Goal: Transaction & Acquisition: Purchase product/service

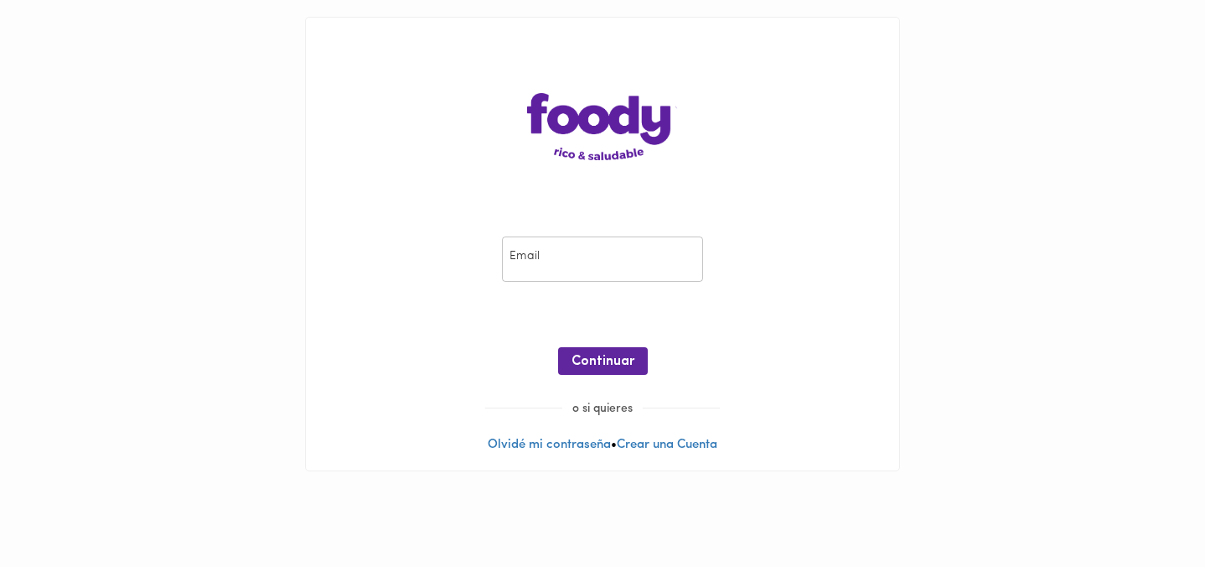
click at [525, 263] on input "email" at bounding box center [602, 259] width 201 height 46
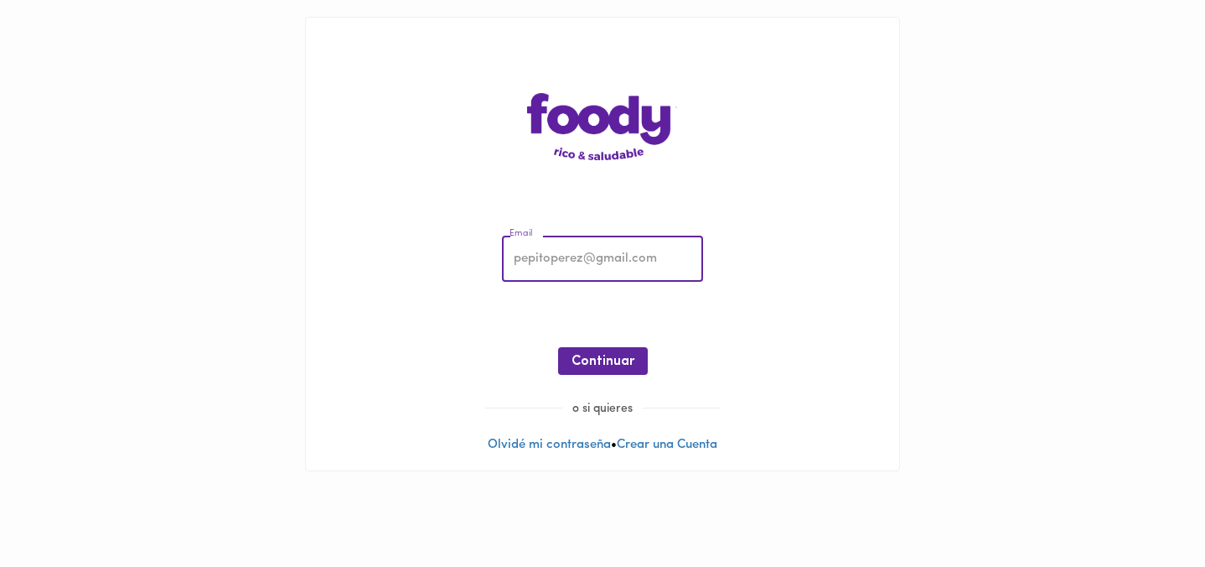
type input "[EMAIL_ADDRESS][DOMAIN_NAME]"
click at [604, 366] on span "Continuar" at bounding box center [603, 362] width 63 height 16
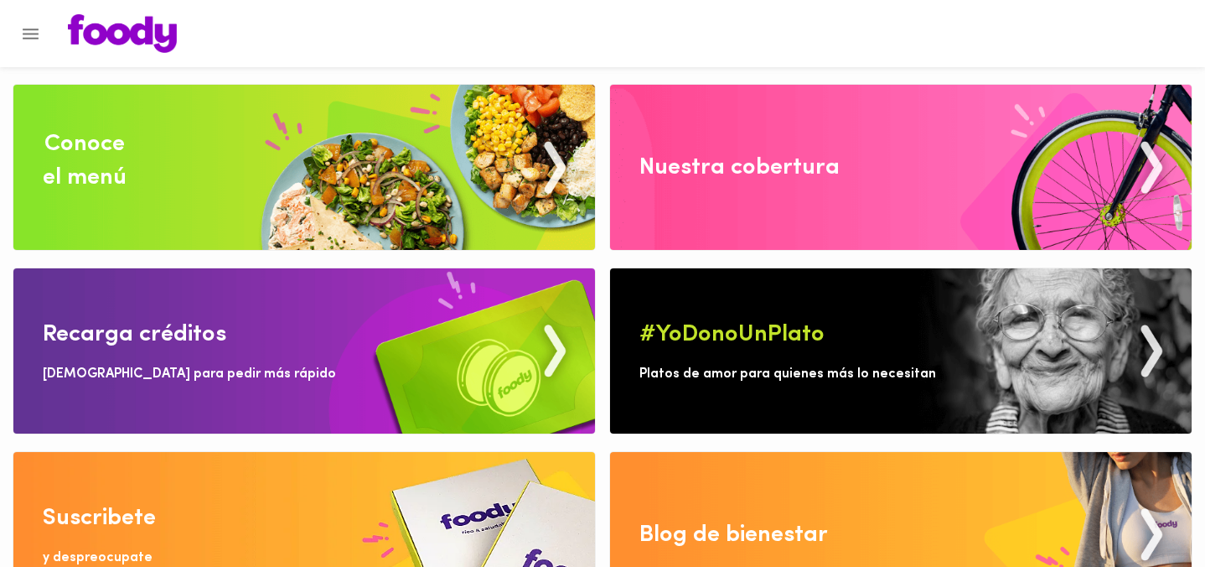
click at [298, 248] on img at bounding box center [304, 167] width 582 height 165
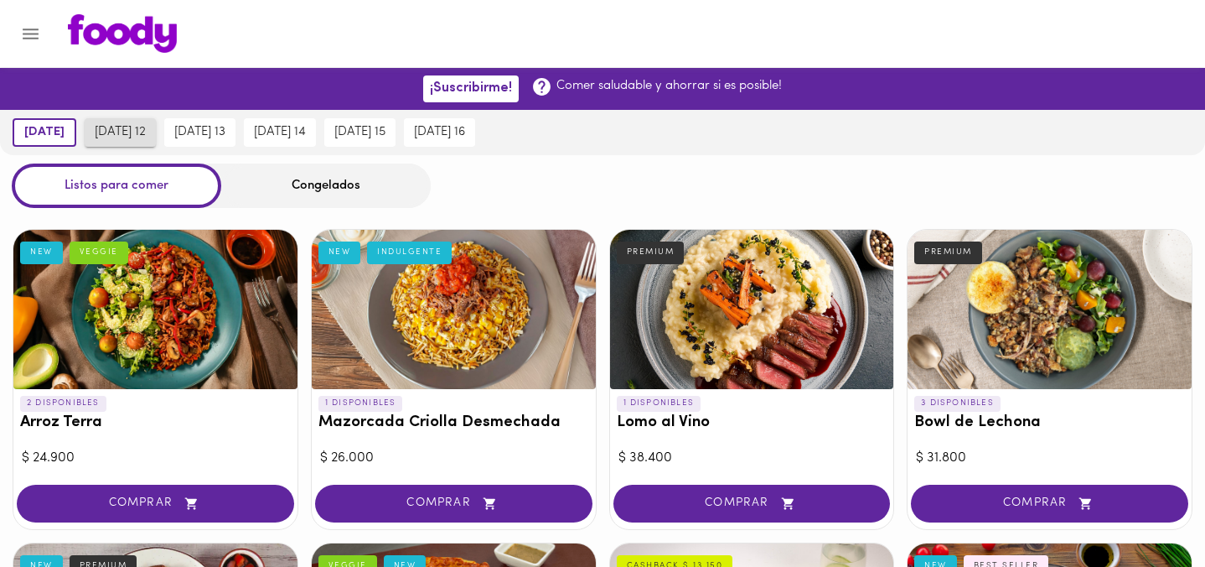
click at [146, 135] on span "[DATE] 12" at bounding box center [120, 132] width 51 height 15
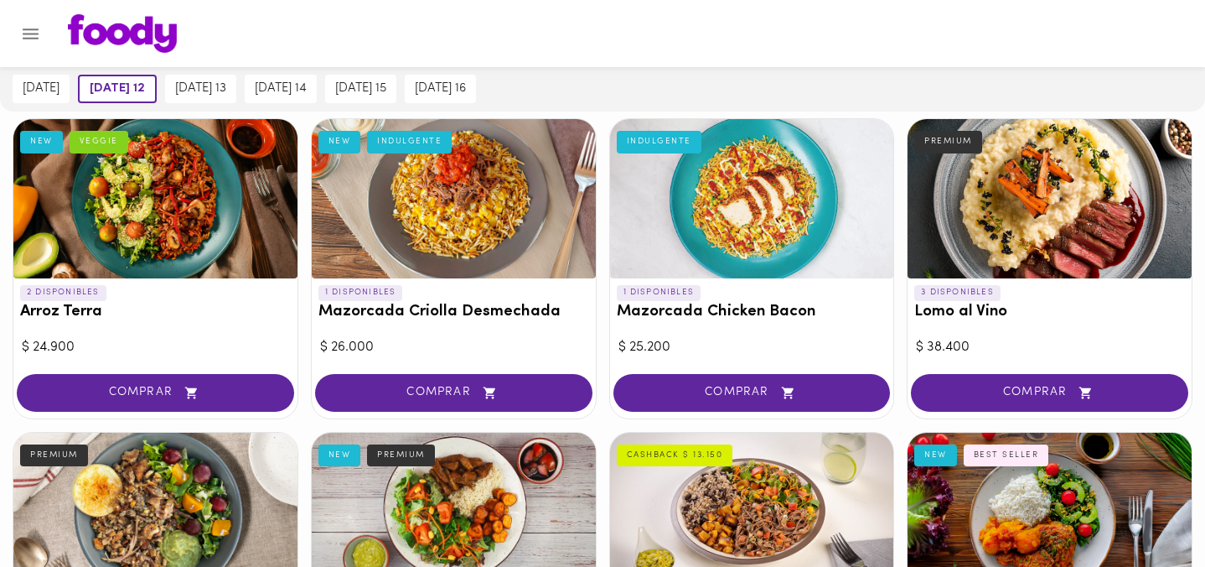
scroll to position [89, 0]
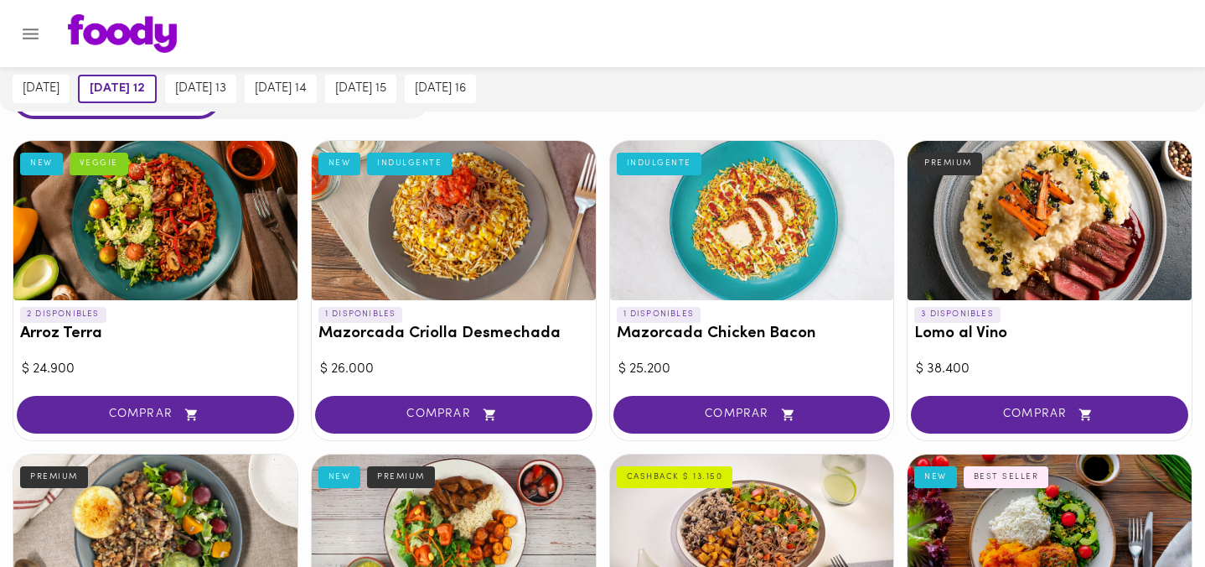
click at [955, 330] on h3 "Lomo al Vino" at bounding box center [1049, 334] width 271 height 18
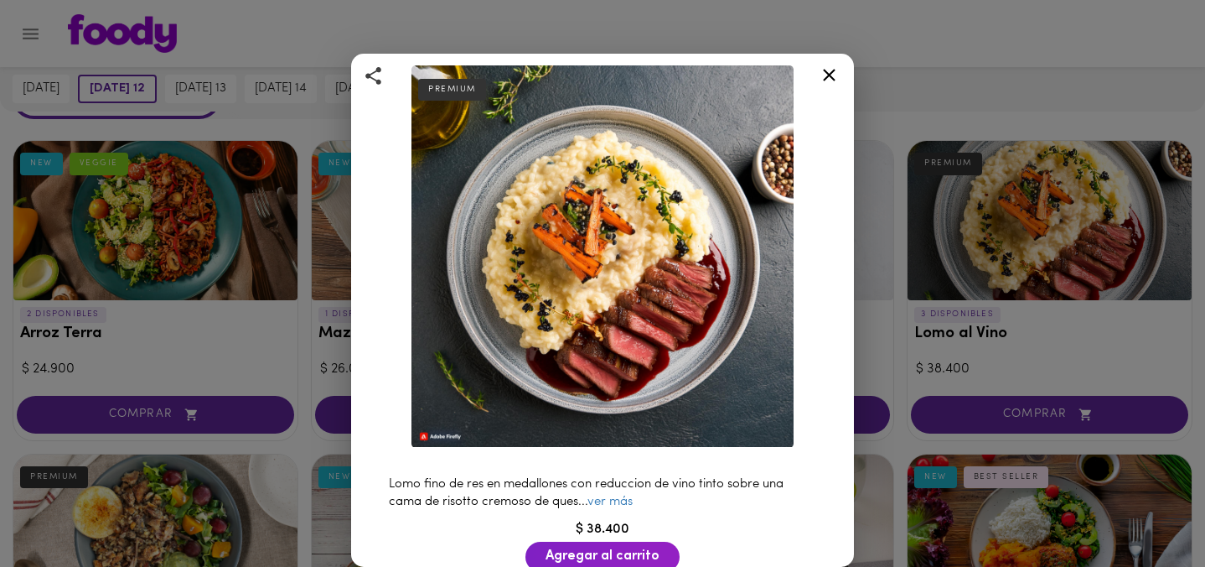
scroll to position [75, 0]
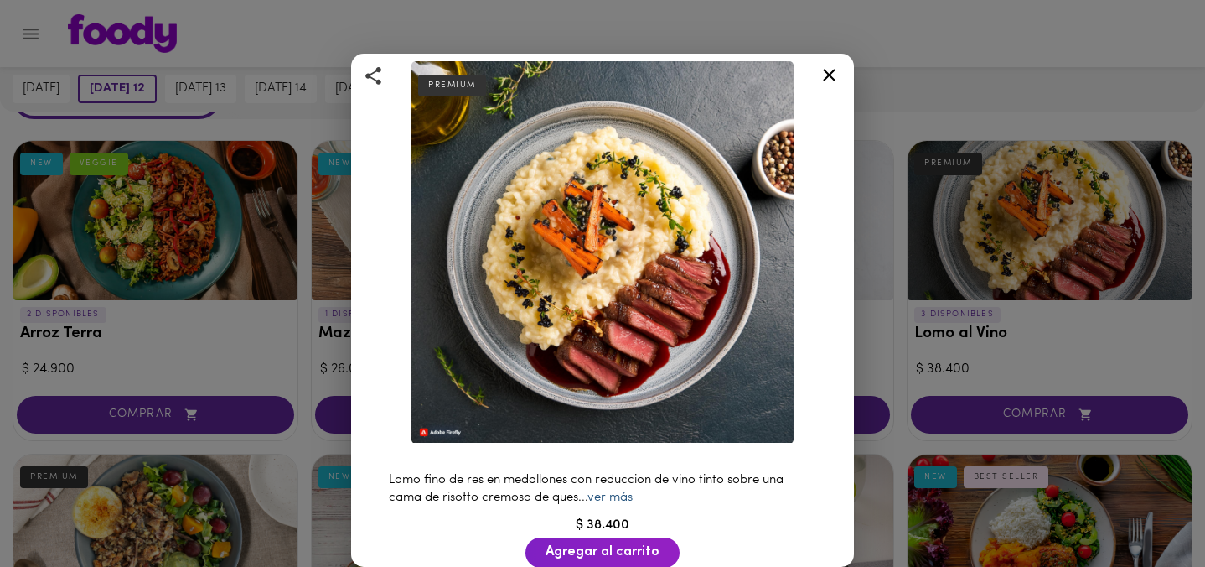
click at [624, 493] on link "ver más" at bounding box center [610, 497] width 45 height 13
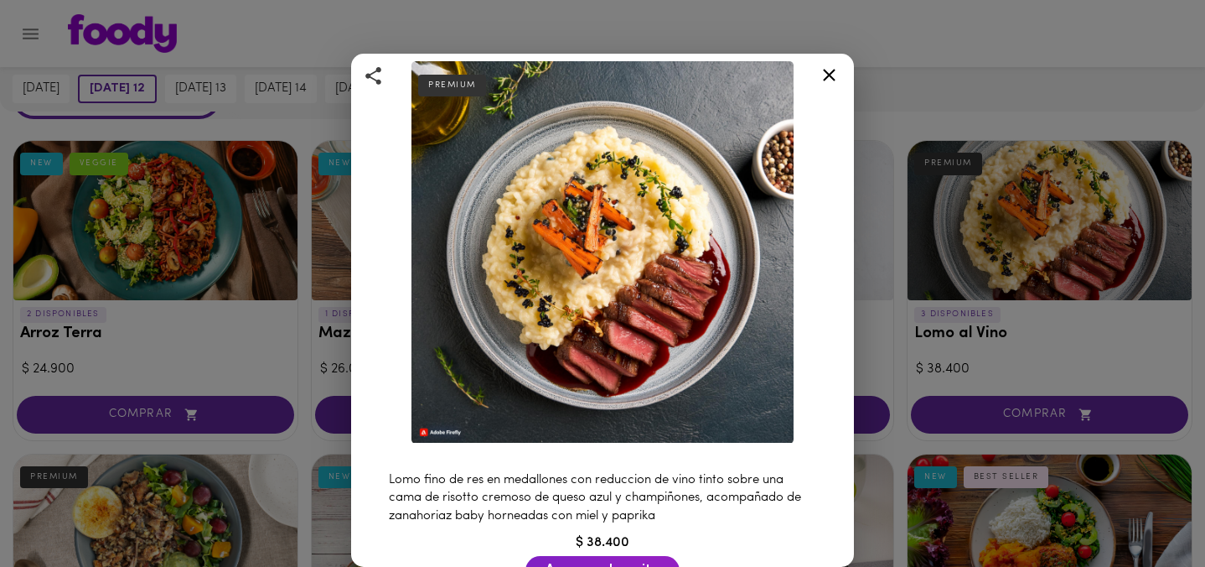
click at [826, 80] on icon at bounding box center [829, 75] width 21 height 21
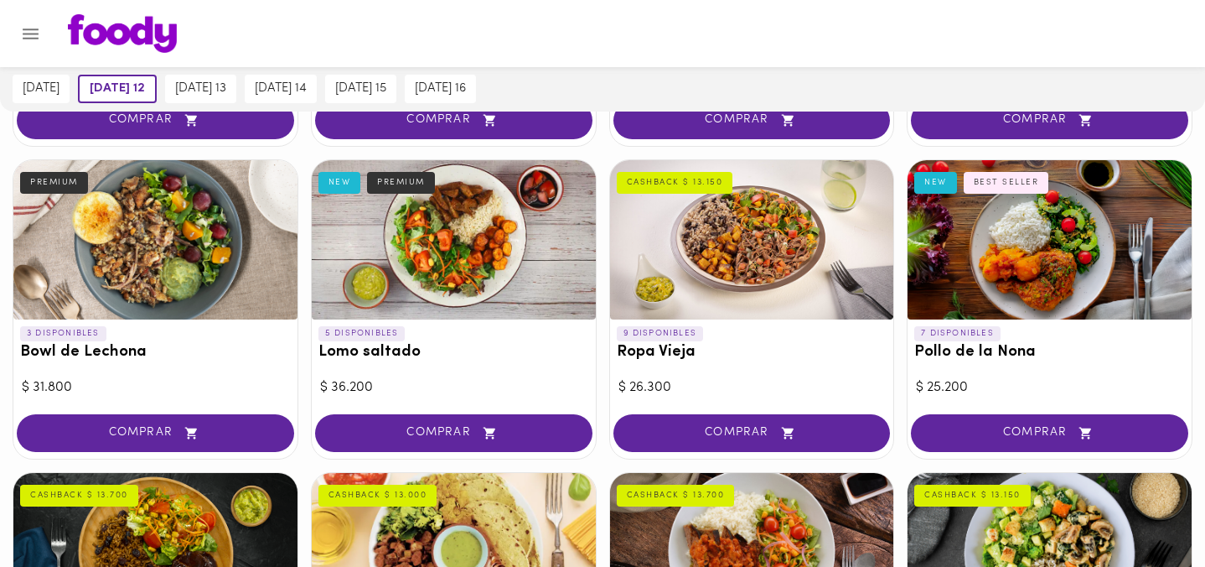
scroll to position [381, 0]
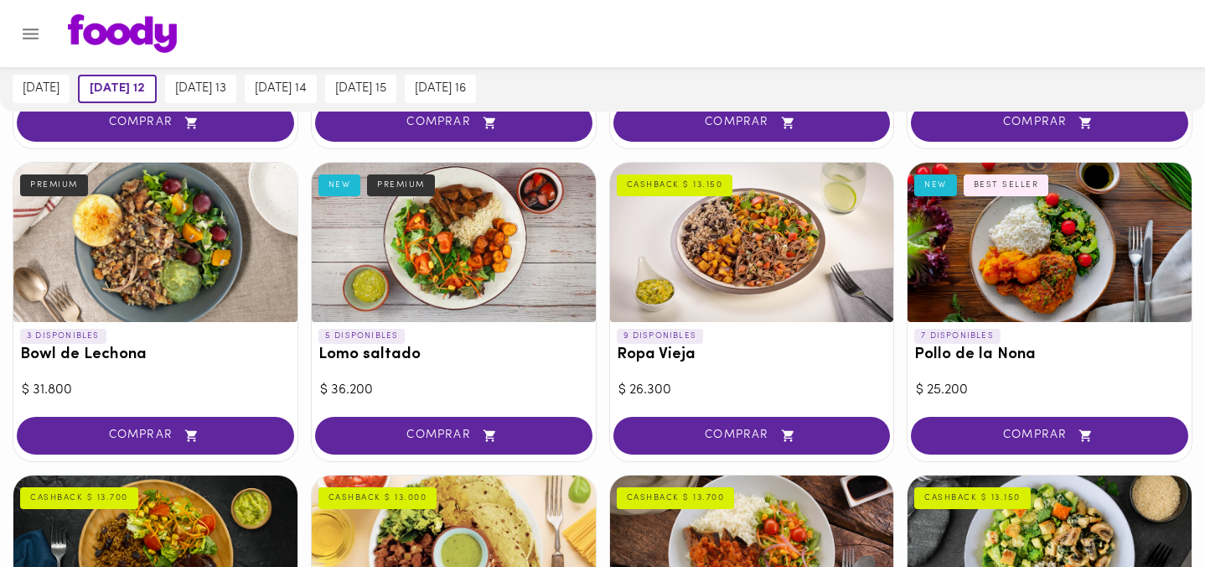
click at [989, 249] on div at bounding box center [1050, 242] width 284 height 159
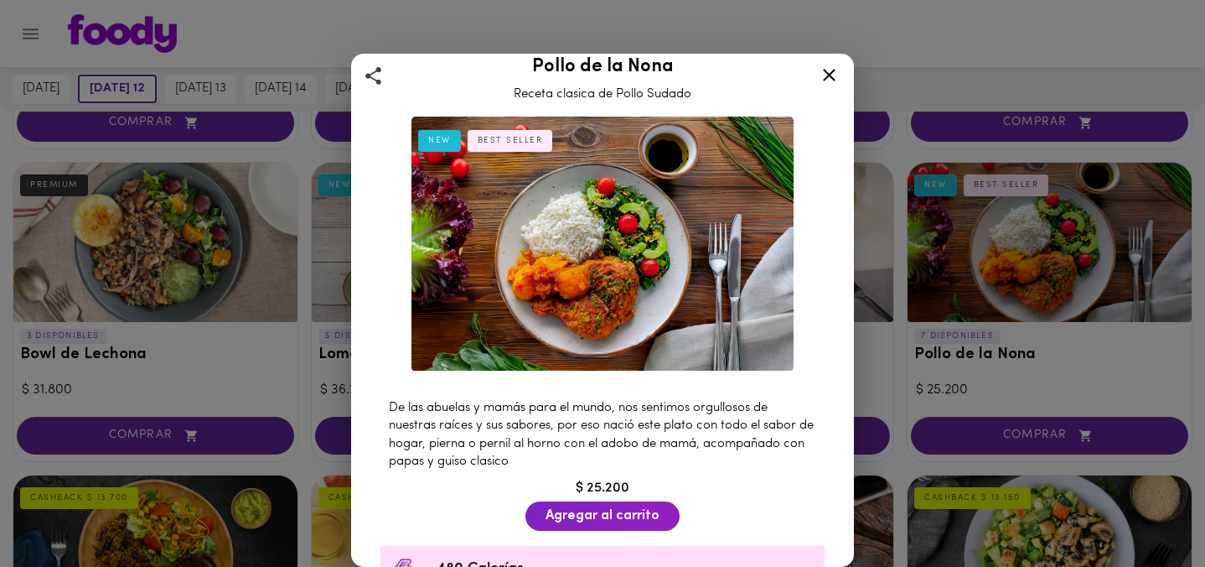
scroll to position [28, 0]
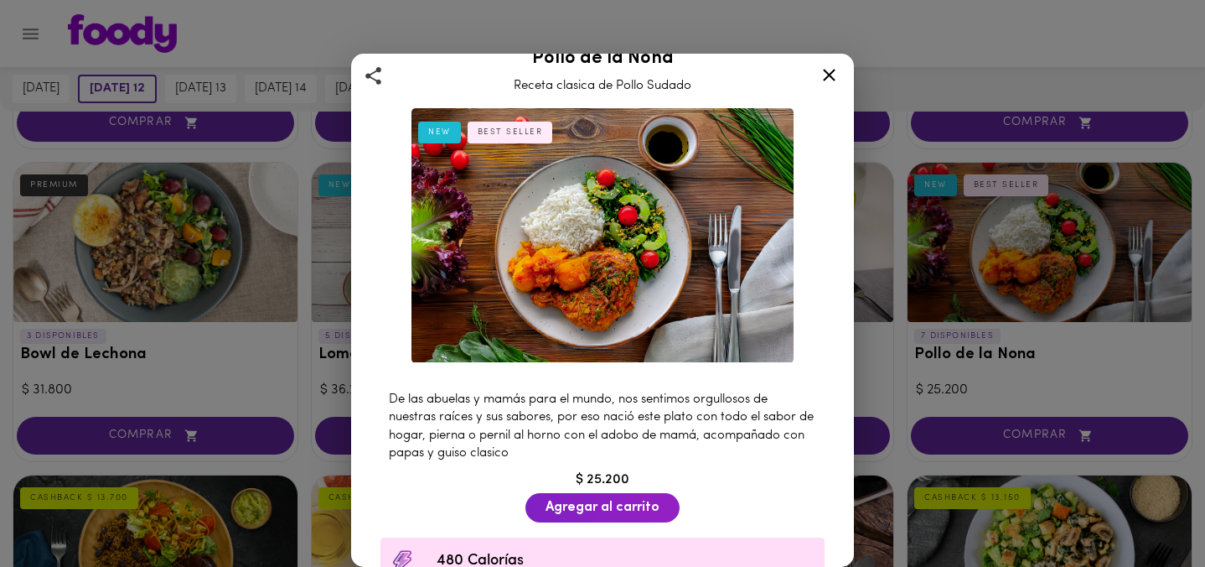
click at [831, 75] on icon at bounding box center [829, 75] width 21 height 21
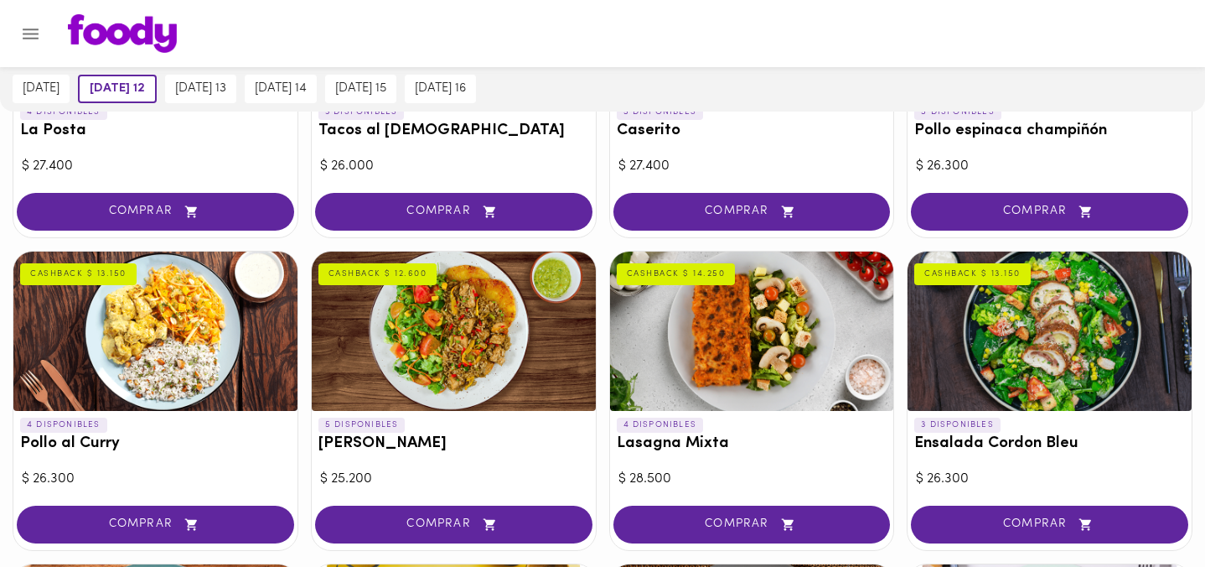
scroll to position [923, 0]
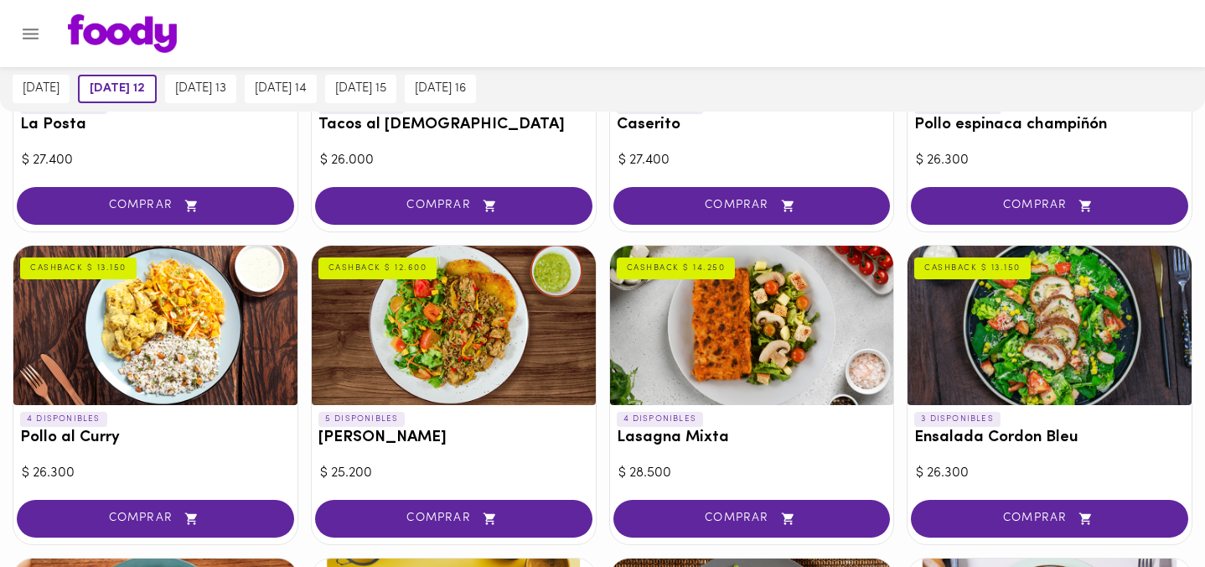
click at [117, 380] on div at bounding box center [155, 325] width 284 height 159
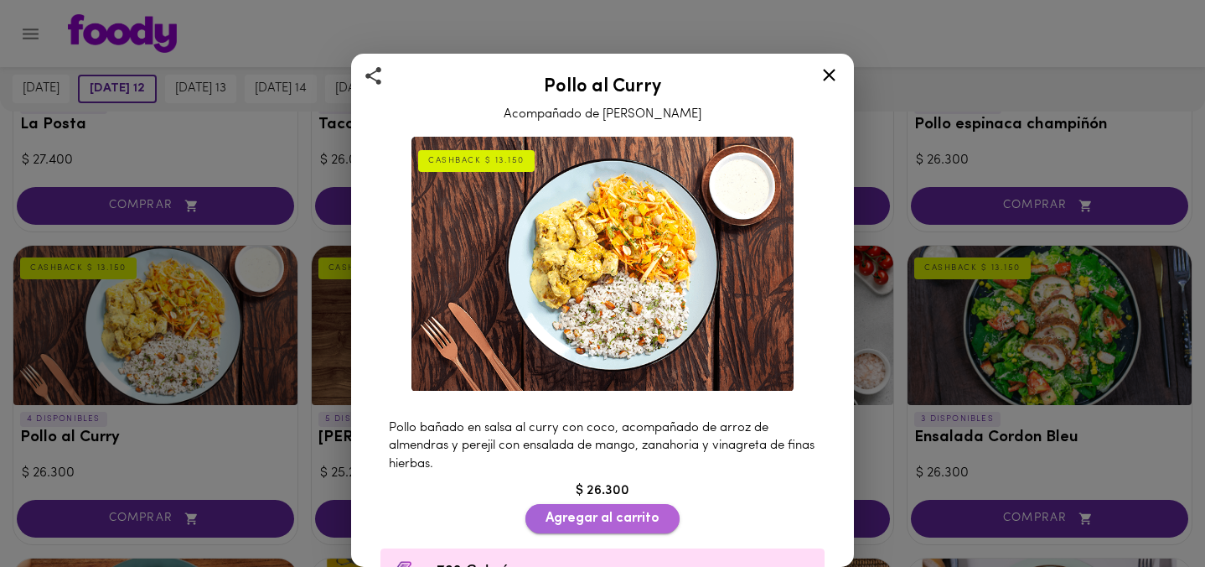
click at [631, 512] on span "Agregar al carrito" at bounding box center [603, 518] width 114 height 16
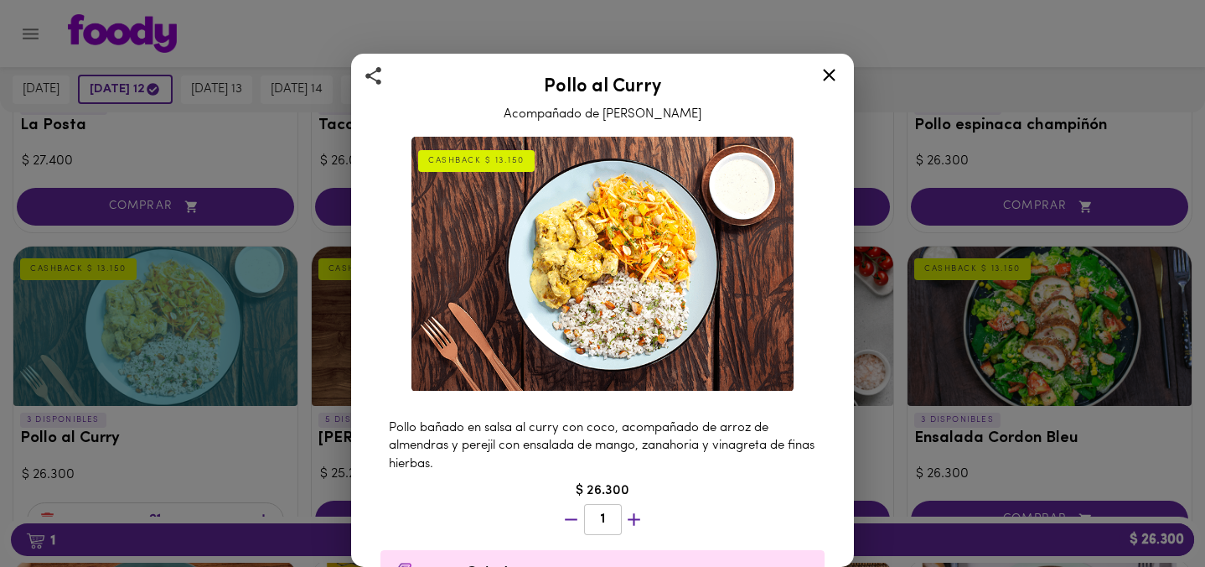
scroll to position [924, 0]
click at [826, 72] on icon at bounding box center [829, 75] width 13 height 13
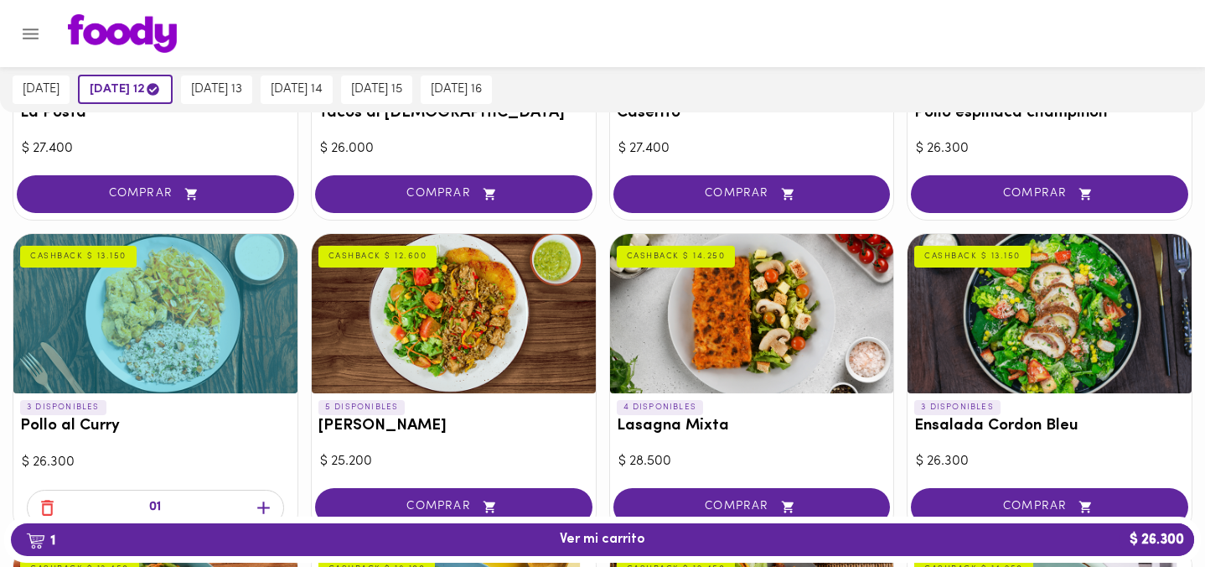
scroll to position [935, 0]
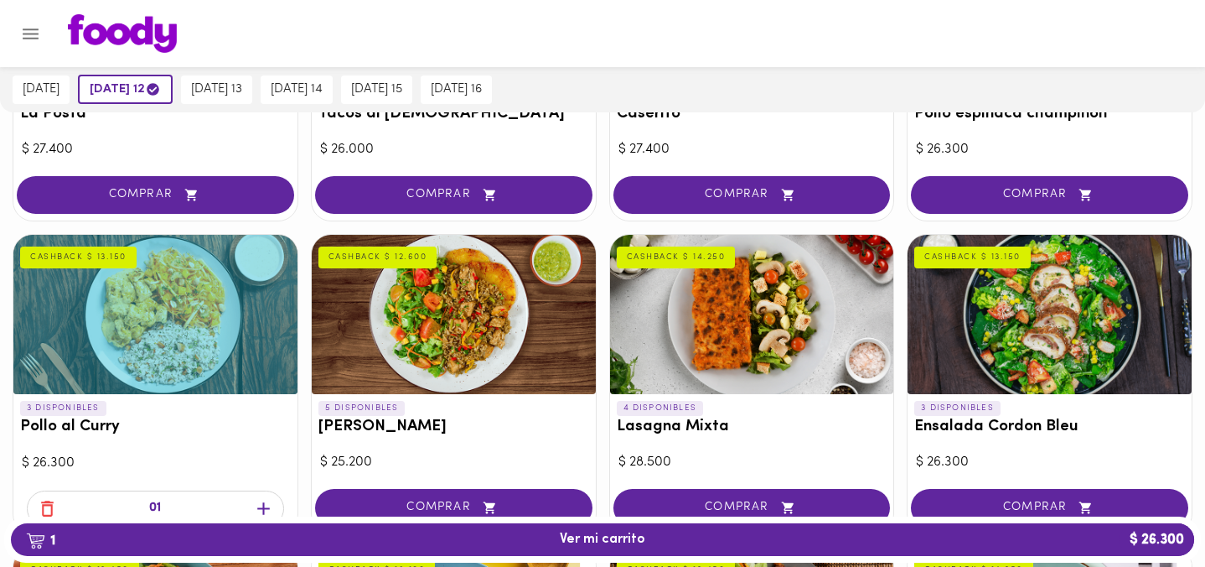
click at [485, 371] on div at bounding box center [454, 314] width 284 height 159
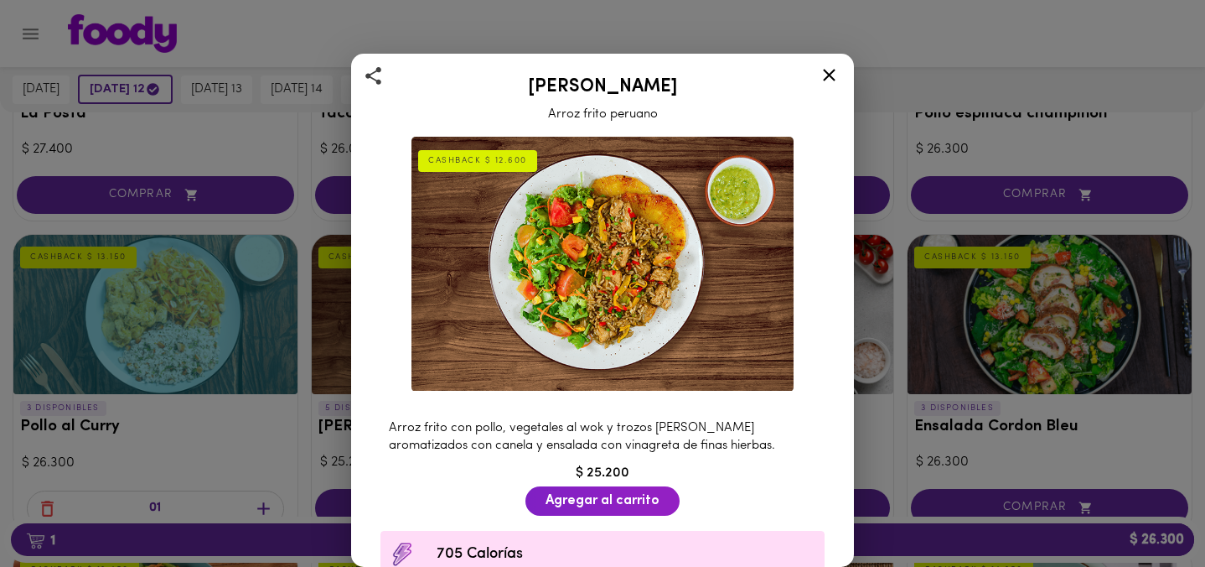
click at [803, 85] on h2 "[PERSON_NAME]" at bounding box center [602, 87] width 461 height 20
click at [827, 72] on icon at bounding box center [829, 75] width 13 height 13
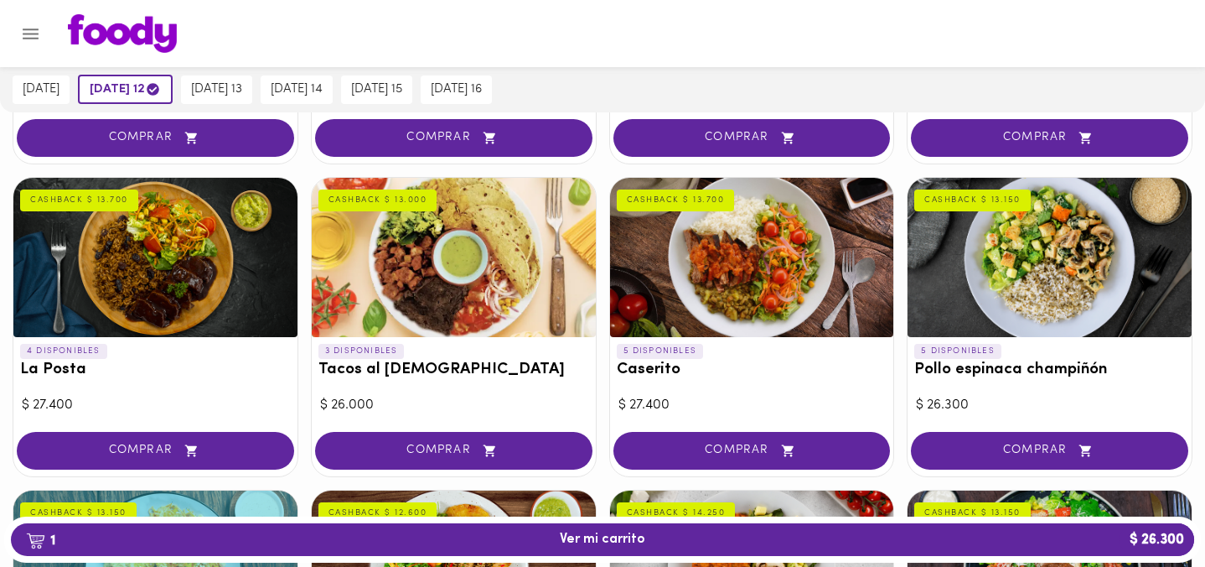
scroll to position [678, 0]
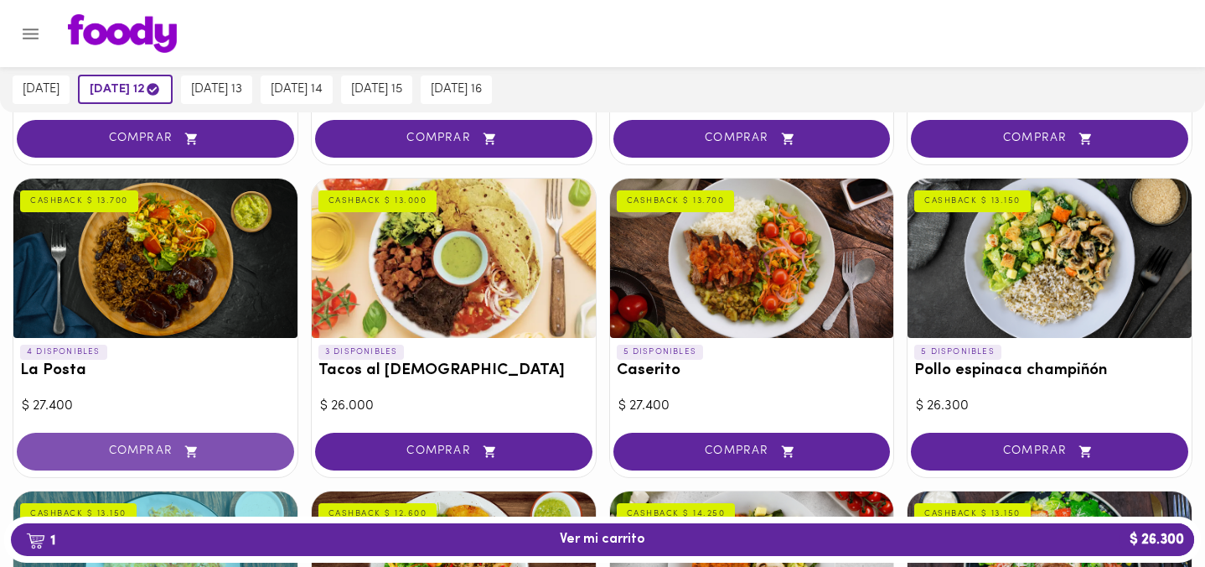
click at [180, 449] on span "COMPRAR" at bounding box center [156, 451] width 236 height 14
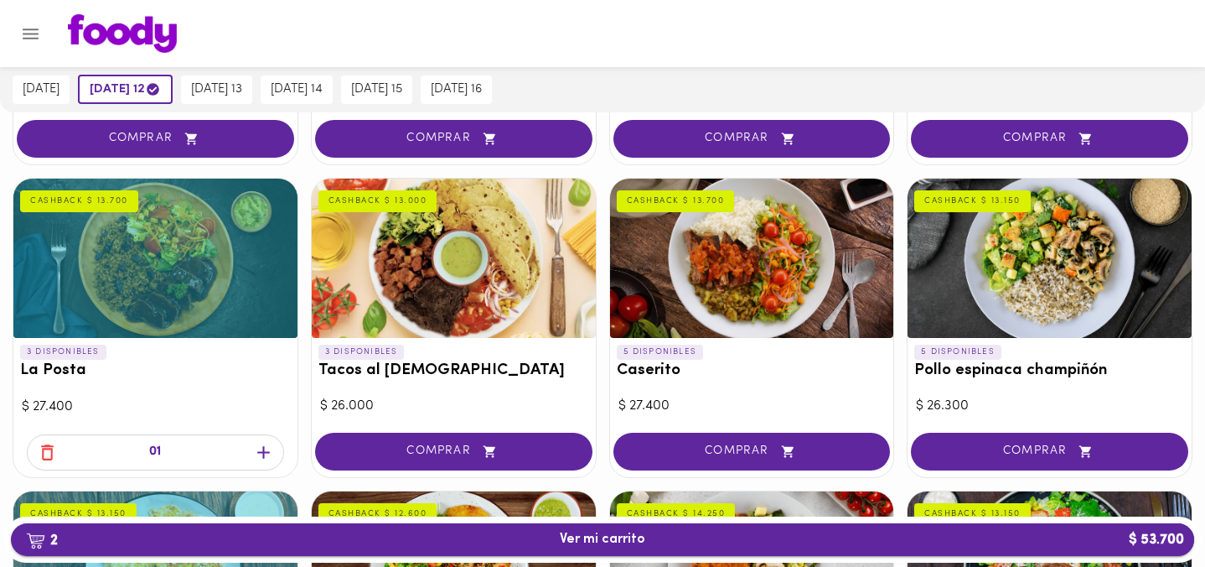
click at [553, 536] on span "2 Ver mi carrito $ 53.700" at bounding box center [602, 539] width 1157 height 16
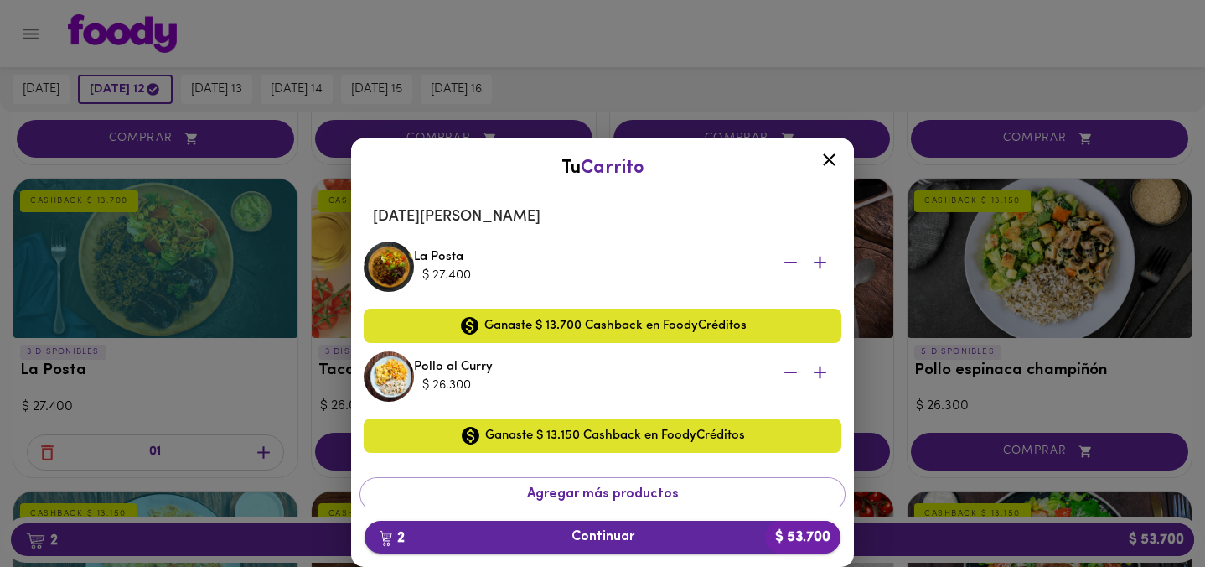
click at [597, 536] on span "2 Continuar $ 53.700" at bounding box center [602, 537] width 449 height 16
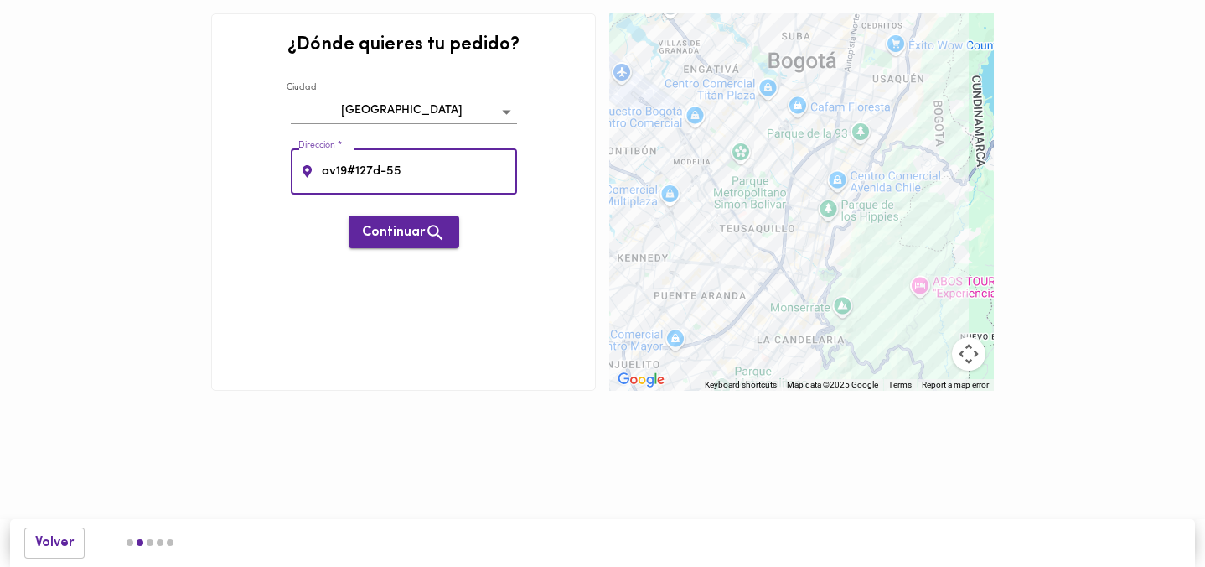
type input "av19#127d-55"
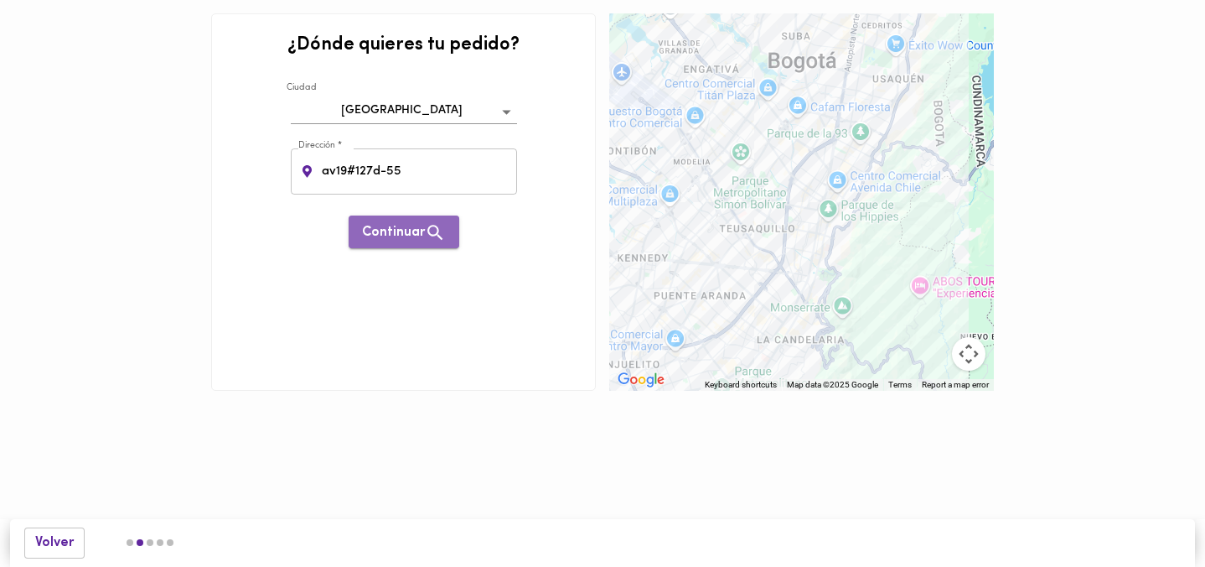
click at [449, 230] on button "Continuar" at bounding box center [404, 231] width 111 height 33
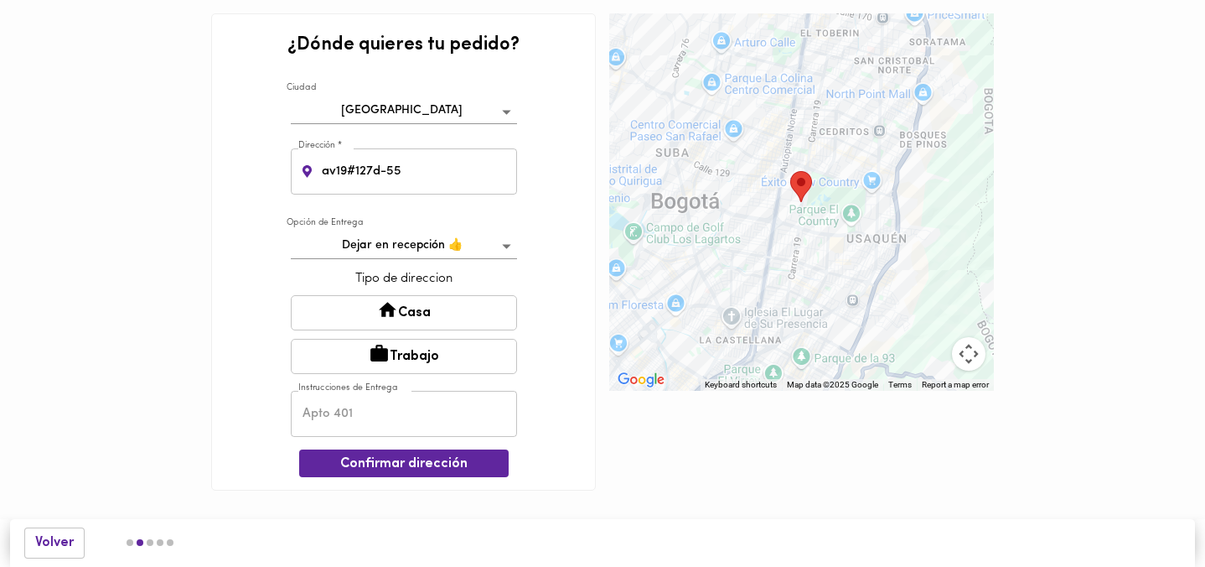
click at [447, 253] on body "¿Dónde quieres tu pedido? Ciudad Bogotá bogota Dirección * av19#127d-55 Direcci…" at bounding box center [602, 270] width 1205 height 541
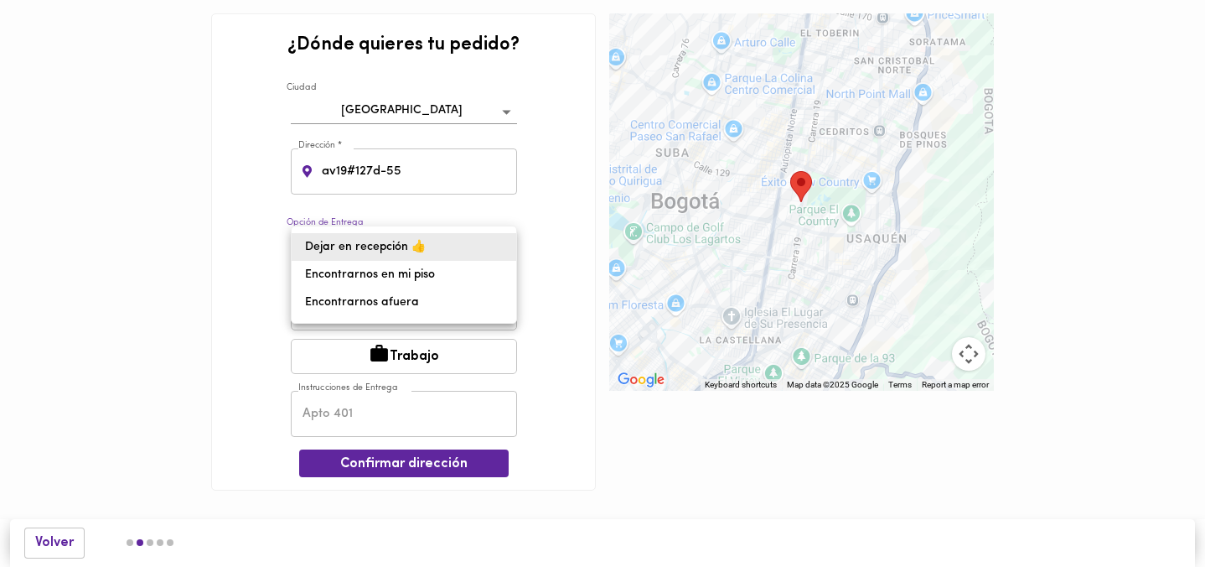
click at [447, 253] on li "Dejar en recepción 👍" at bounding box center [404, 247] width 225 height 28
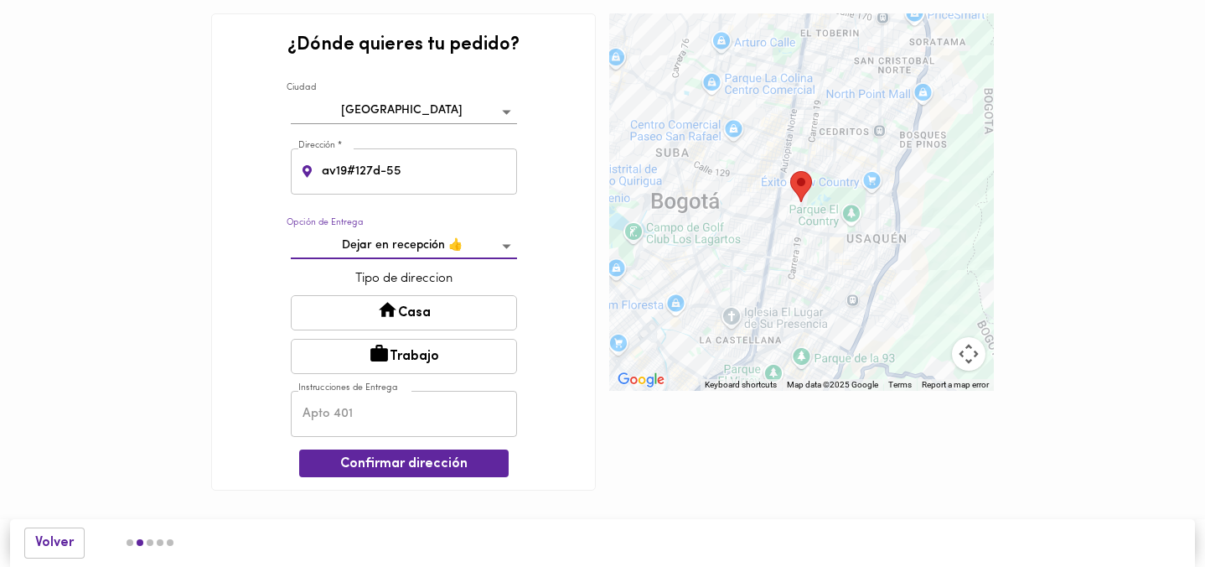
click at [439, 324] on button "Casa" at bounding box center [404, 312] width 226 height 35
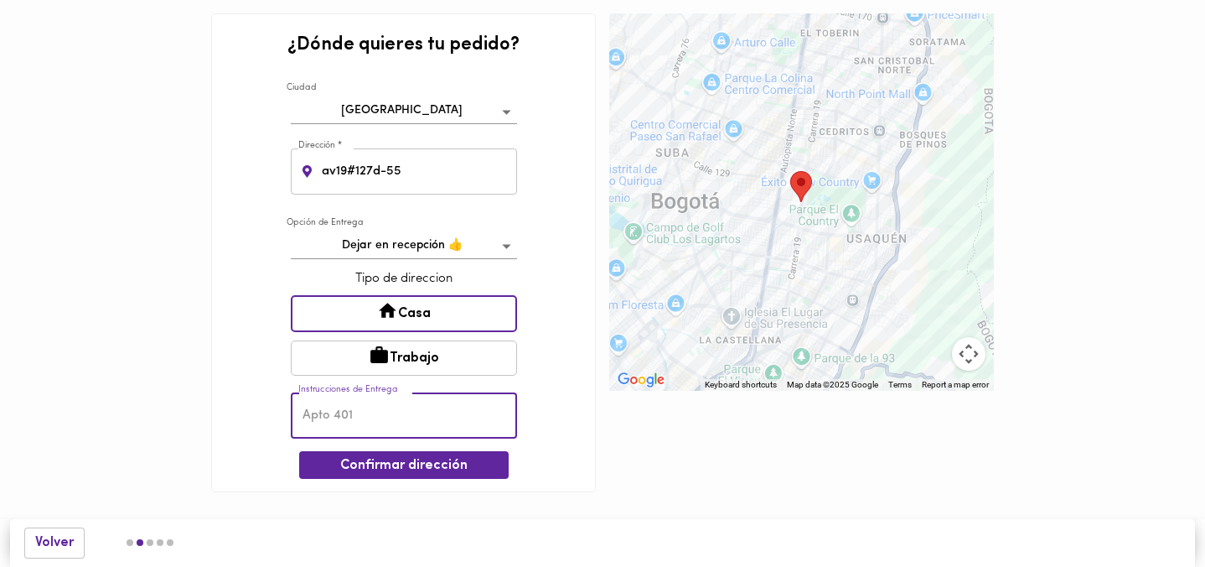
click at [407, 419] on input "text" at bounding box center [404, 415] width 226 height 46
type input "Apto 504 [MEDICAL_DATA]"
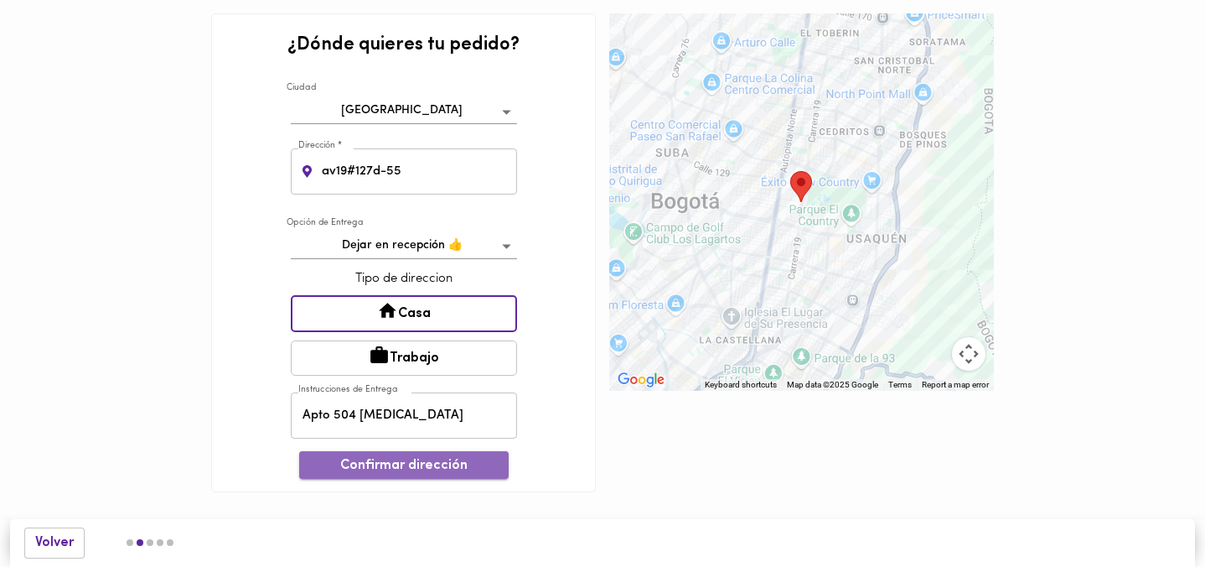
click at [436, 460] on span "Confirmar dirección" at bounding box center [404, 466] width 183 height 16
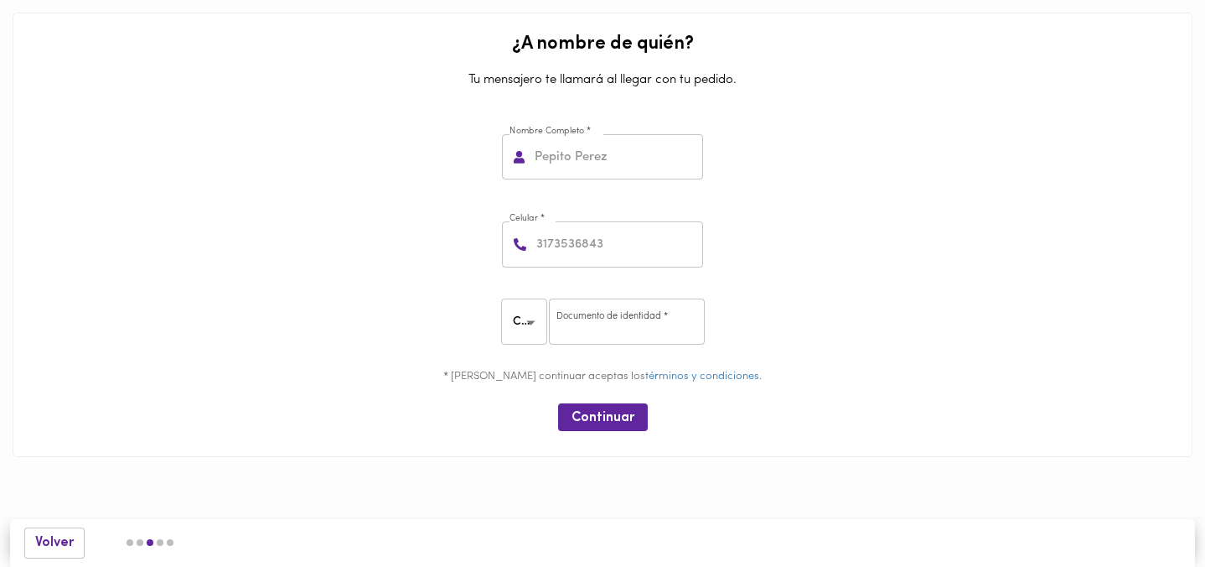
click at [637, 170] on input "text" at bounding box center [617, 157] width 172 height 46
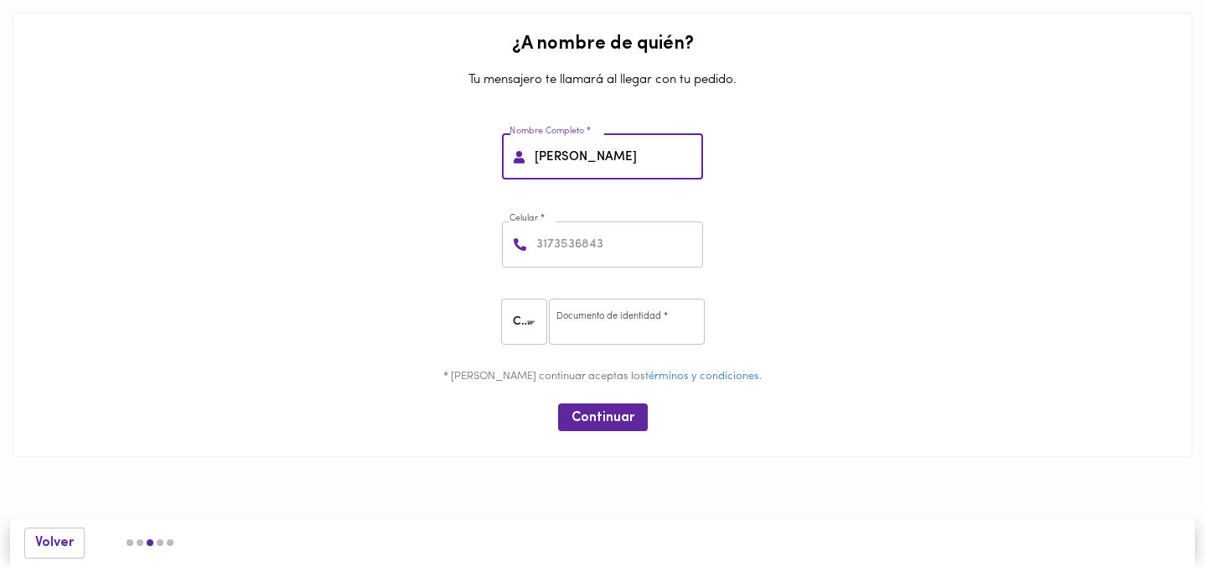
type input "[PERSON_NAME]"
click at [642, 261] on input "number" at bounding box center [618, 244] width 170 height 46
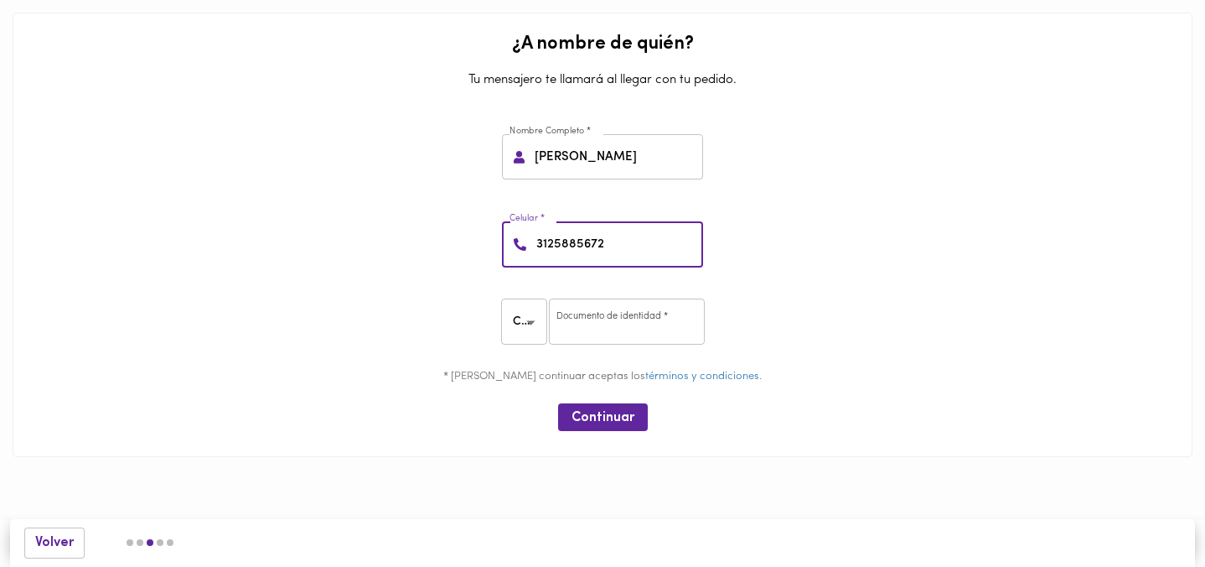
type input "3125885672"
click at [666, 316] on input "number" at bounding box center [627, 321] width 156 height 46
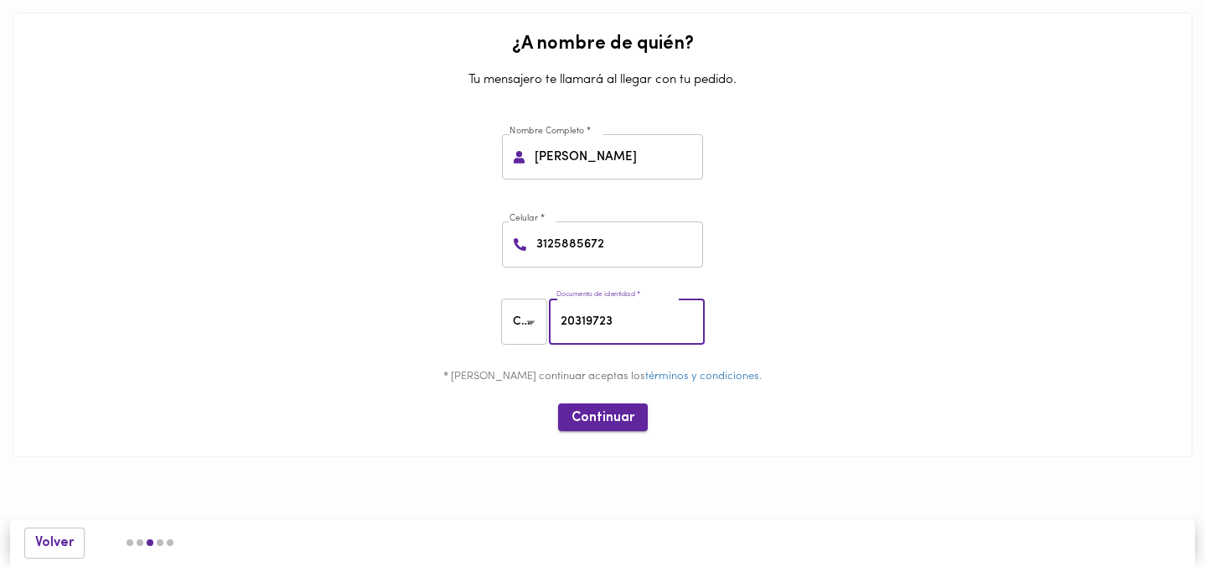
type input "20319723"
click at [612, 410] on span "Continuar" at bounding box center [603, 418] width 63 height 16
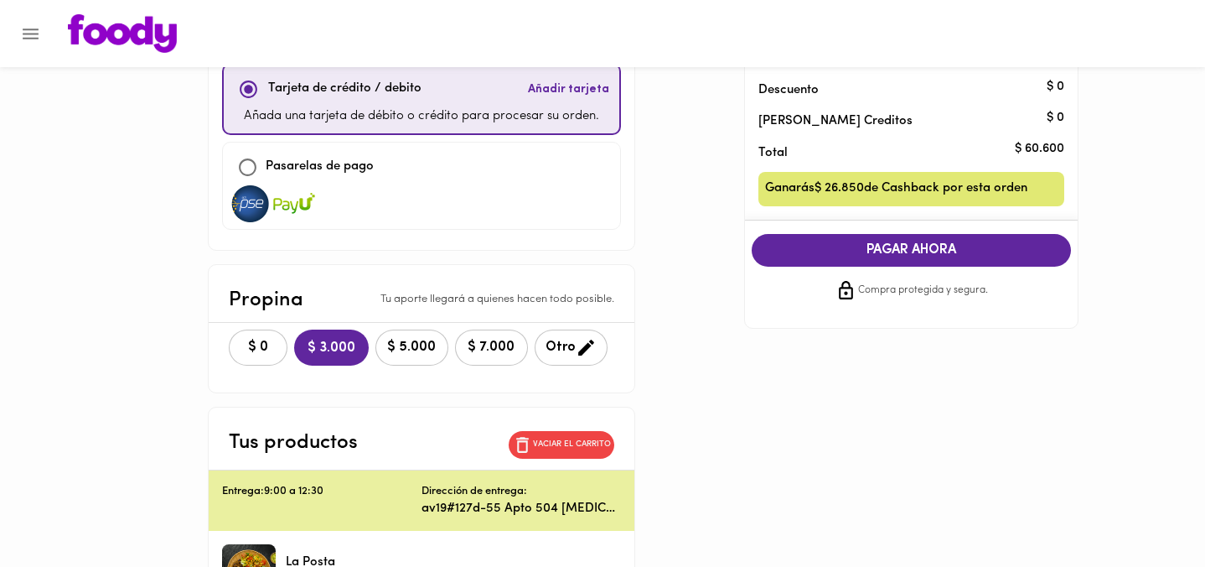
scroll to position [236, 0]
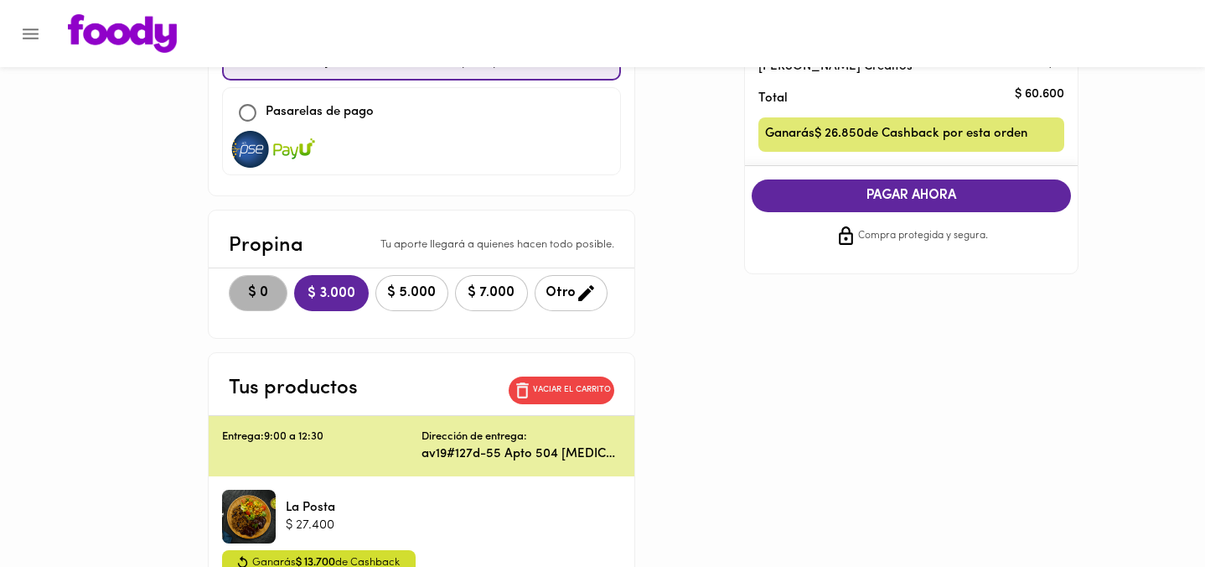
click at [268, 283] on button "$ 0" at bounding box center [258, 293] width 59 height 36
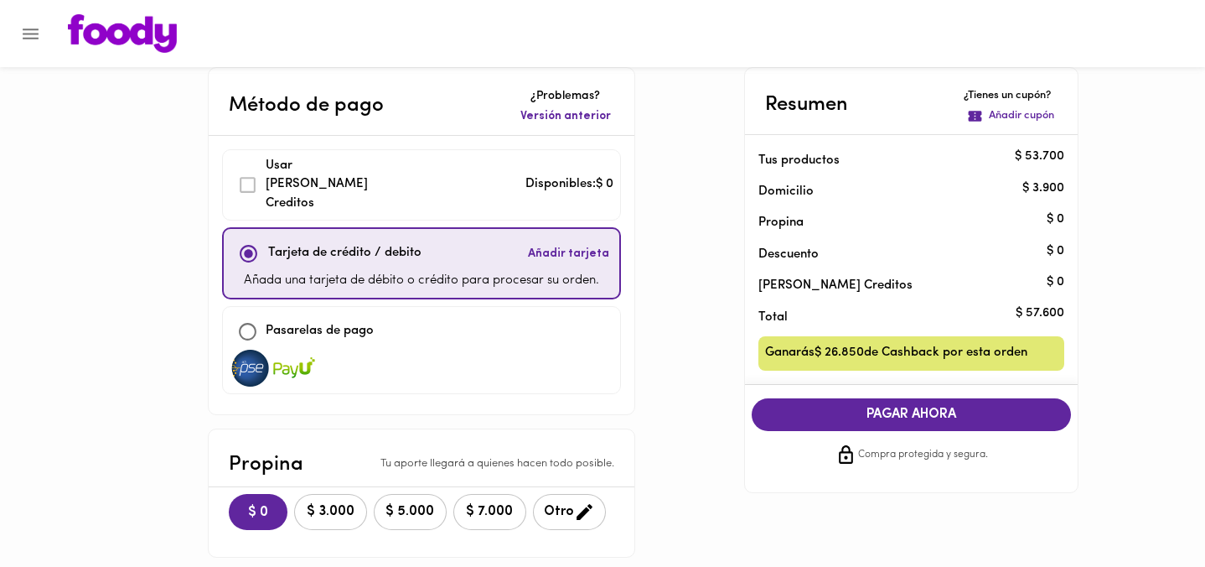
scroll to position [0, 0]
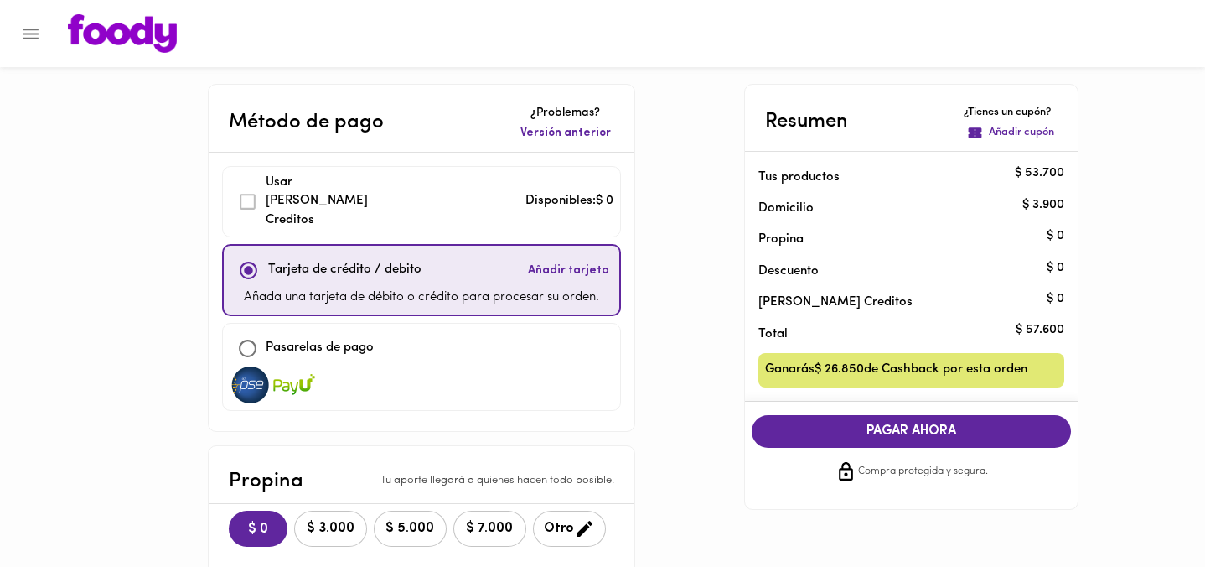
click at [402, 344] on div "Pasarelas de pago" at bounding box center [422, 348] width 384 height 36
checkbox input "false"
checkbox input "true"
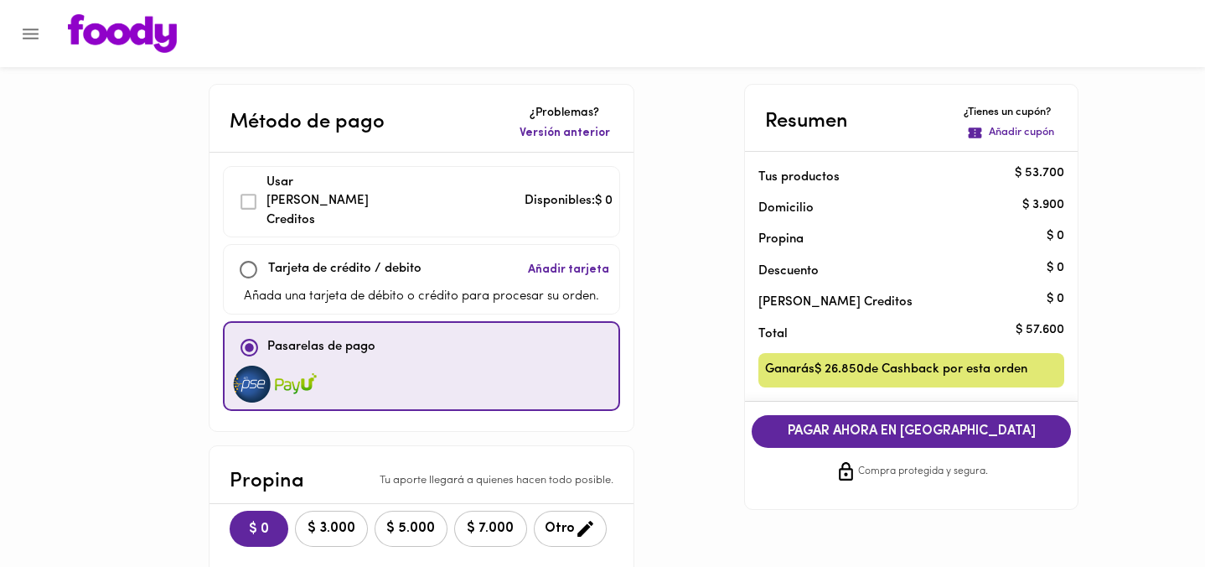
click at [934, 428] on span "PAGAR AHORA EN [GEOGRAPHIC_DATA]" at bounding box center [912, 431] width 287 height 16
